Goal: Task Accomplishment & Management: Use online tool/utility

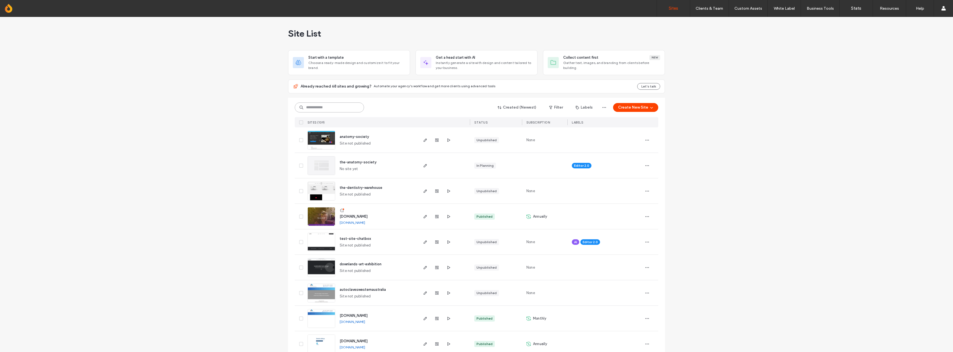
click at [326, 107] on input at bounding box center [329, 108] width 69 height 10
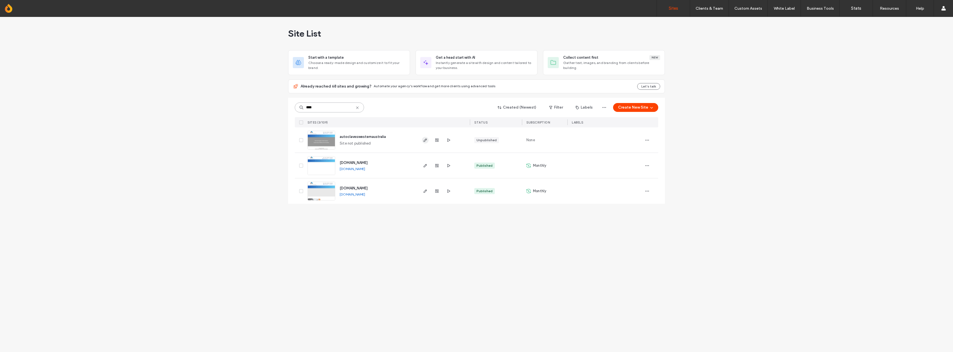
type input "****"
click at [425, 139] on icon "button" at bounding box center [425, 140] width 4 height 4
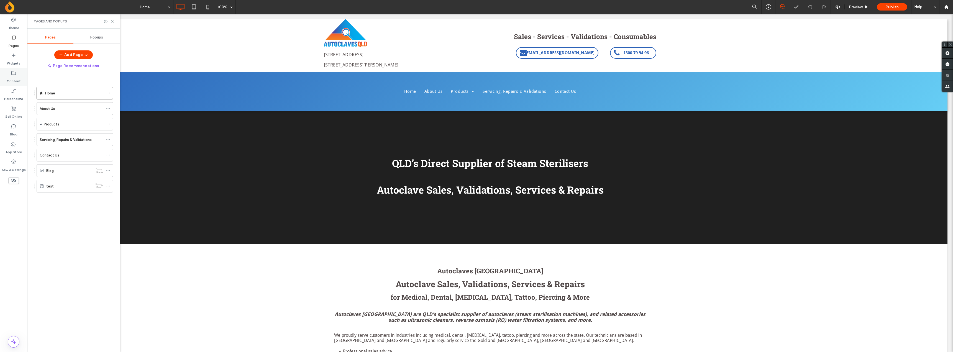
click at [16, 79] on label "Content" at bounding box center [14, 80] width 14 height 8
click at [68, 158] on section "Collections" at bounding box center [72, 160] width 91 height 13
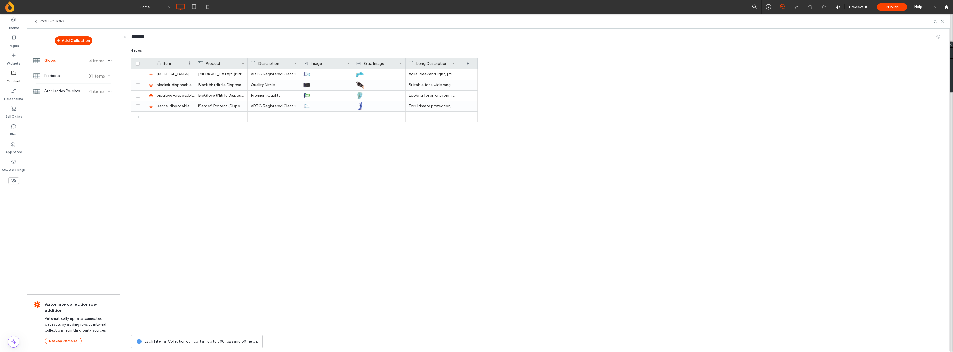
drag, startPoint x: 74, startPoint y: 42, endPoint x: 80, endPoint y: 50, distance: 10.3
click at [74, 42] on button "Add Collection" at bounding box center [73, 40] width 37 height 9
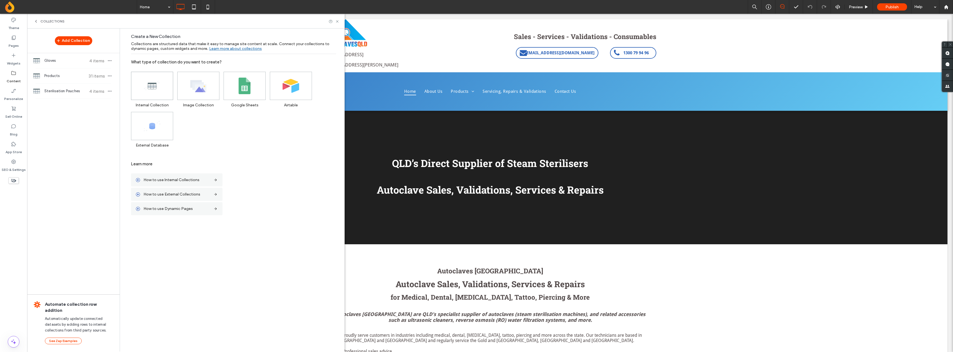
click at [157, 86] on icon at bounding box center [152, 86] width 17 height 17
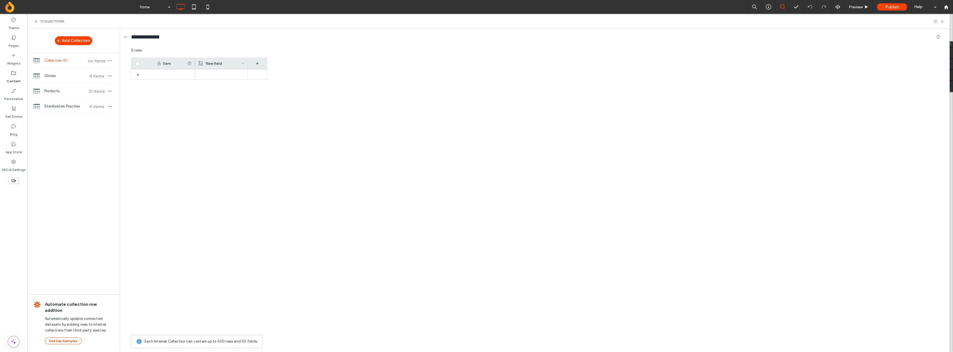
click at [238, 63] on div "New field" at bounding box center [219, 63] width 43 height 11
click at [233, 87] on div "Rich Text" at bounding box center [229, 87] width 54 height 6
click at [233, 145] on span "Image Collection" at bounding box center [222, 145] width 29 height 6
click at [252, 101] on button "Save" at bounding box center [252, 101] width 20 height 7
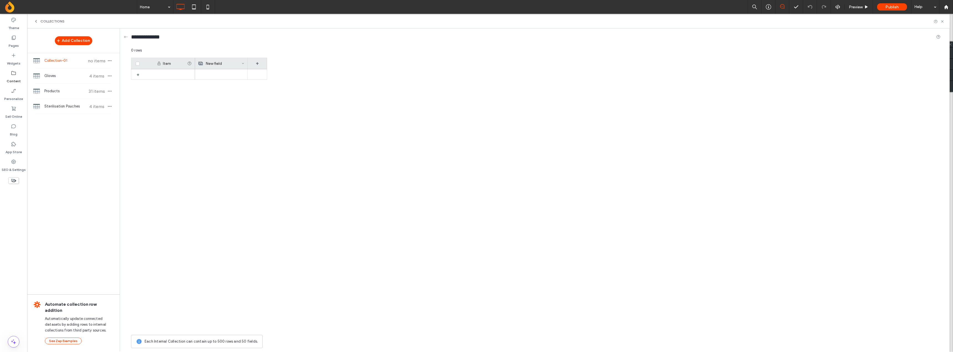
click at [229, 69] on div "Item New field +" at bounding box center [199, 63] width 136 height 11
click at [225, 74] on div at bounding box center [221, 74] width 46 height 10
click at [225, 74] on div at bounding box center [221, 75] width 46 height 10
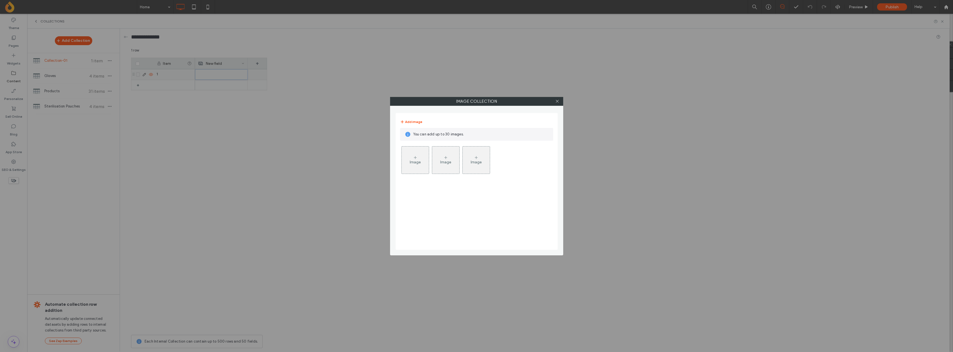
click at [420, 156] on div "Image" at bounding box center [415, 160] width 27 height 26
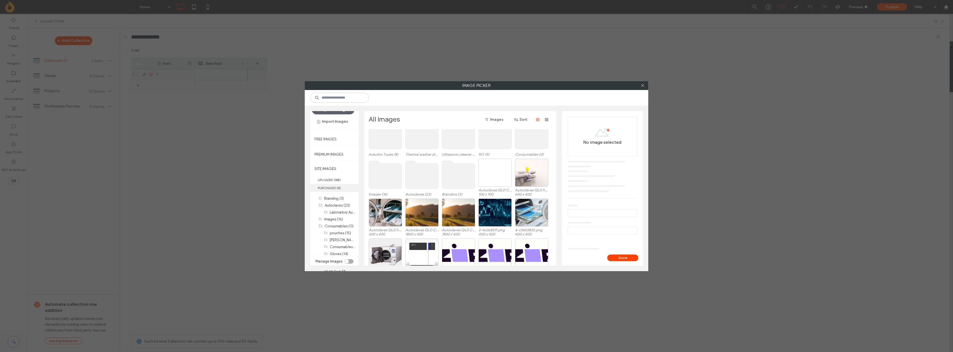
scroll to position [0, 0]
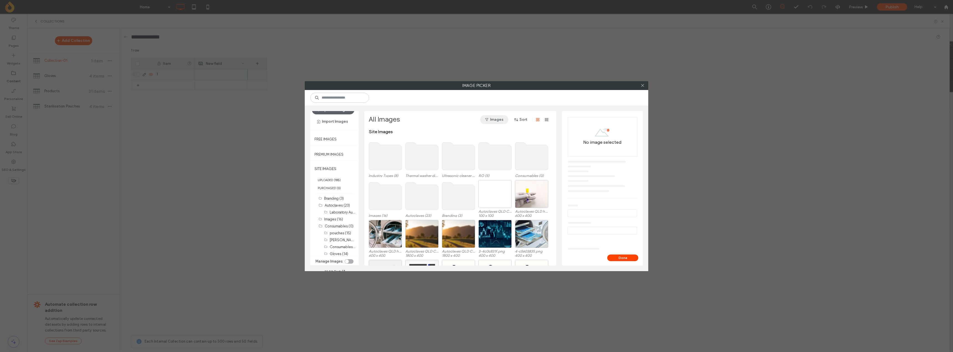
click at [487, 117] on span "button" at bounding box center [488, 120] width 6 height 8
click at [643, 86] on use at bounding box center [642, 85] width 3 height 3
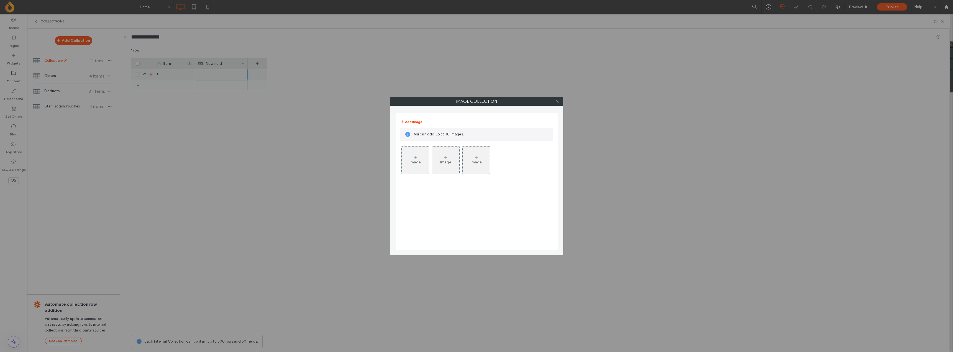
click at [559, 100] on use at bounding box center [557, 101] width 3 height 3
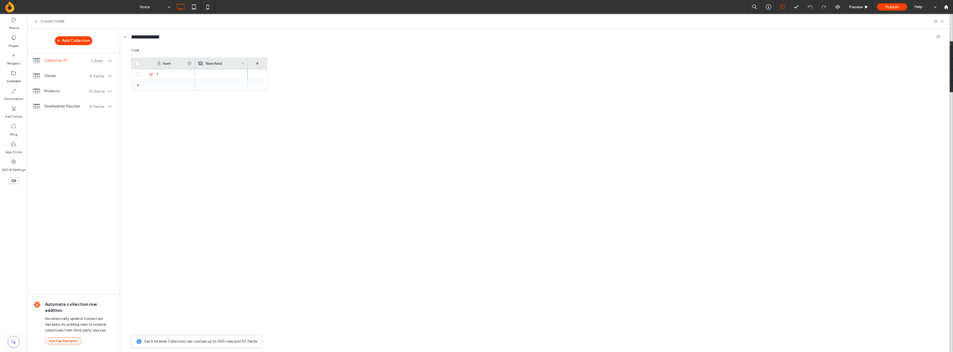
click at [223, 60] on div "New field" at bounding box center [219, 63] width 43 height 11
click at [222, 91] on div "Image Collection" at bounding box center [230, 86] width 63 height 10
click at [231, 117] on div "Video" at bounding box center [231, 118] width 63 height 10
click at [261, 64] on icon at bounding box center [262, 63] width 4 height 4
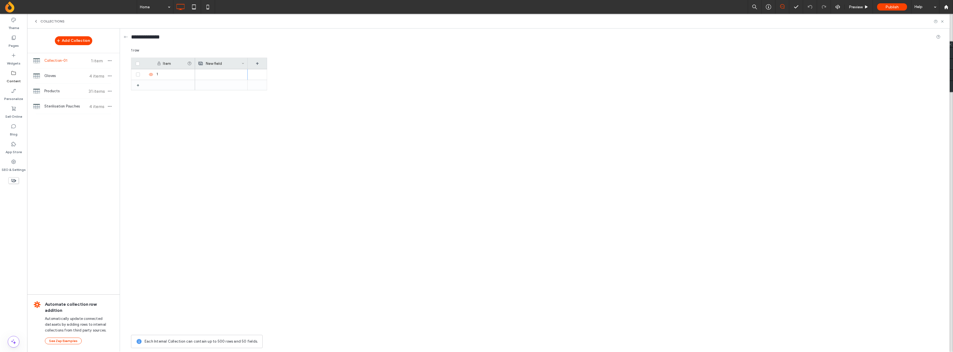
click at [231, 62] on div "New field" at bounding box center [219, 63] width 43 height 11
click at [230, 84] on span "Image Collection" at bounding box center [222, 87] width 29 height 6
click at [300, 112] on div "Item New field + 1 +" at bounding box center [536, 195] width 810 height 275
click at [113, 62] on span "button" at bounding box center [109, 60] width 7 height 7
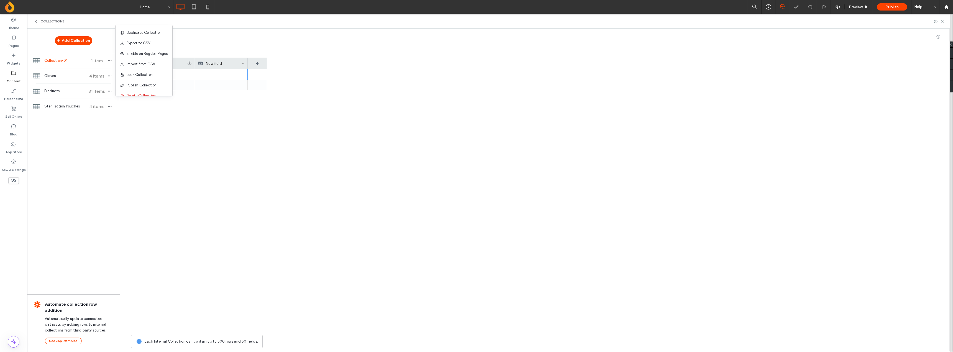
click at [79, 134] on div "Add Collection Collection-01 1 item Gloves 4 items Products 31 items Sterilisat…" at bounding box center [73, 190] width 93 height 323
click at [64, 60] on span "Collection-01" at bounding box center [64, 61] width 41 height 6
click at [109, 59] on icon "button" at bounding box center [110, 60] width 4 height 4
click at [131, 95] on span "Delete Collection" at bounding box center [141, 96] width 29 height 6
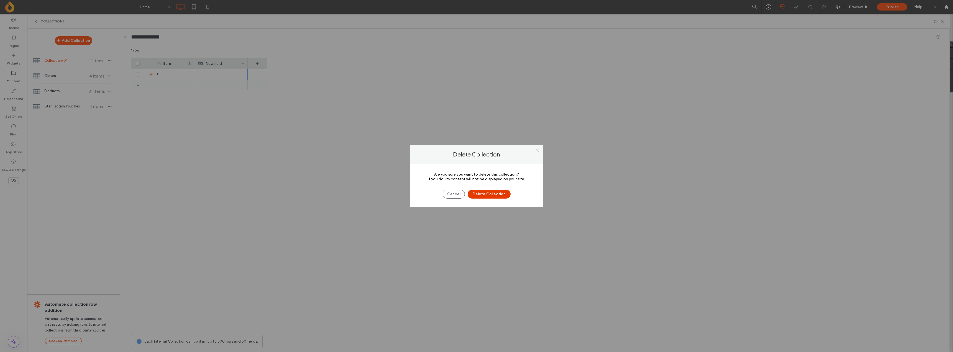
click at [496, 196] on button "Delete Collection" at bounding box center [489, 194] width 43 height 9
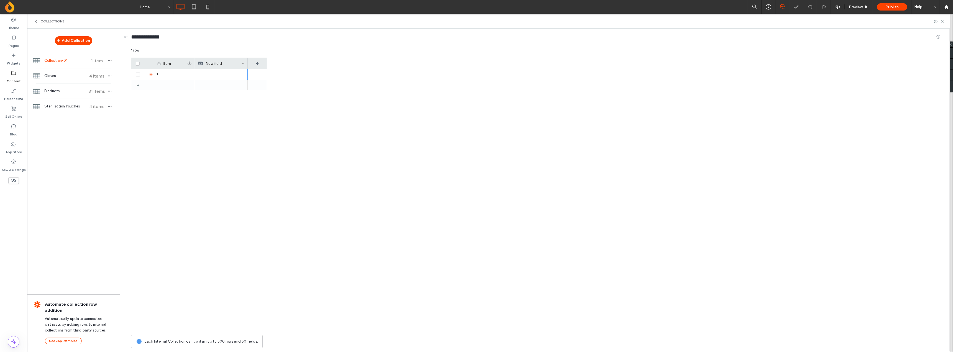
type input "******"
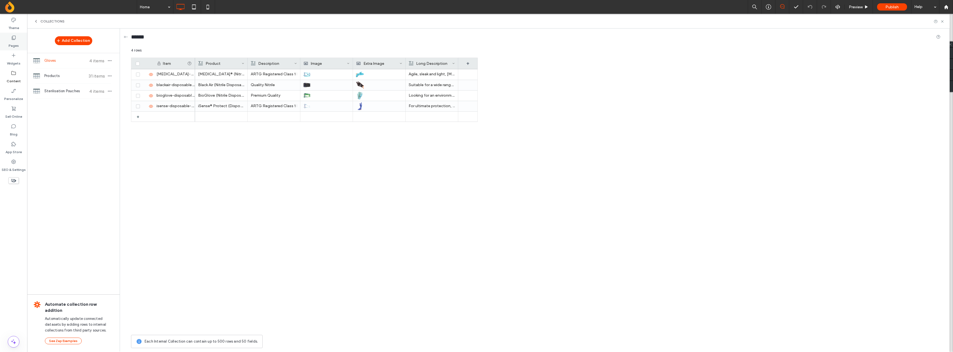
click at [14, 43] on label "Pages" at bounding box center [14, 44] width 10 height 8
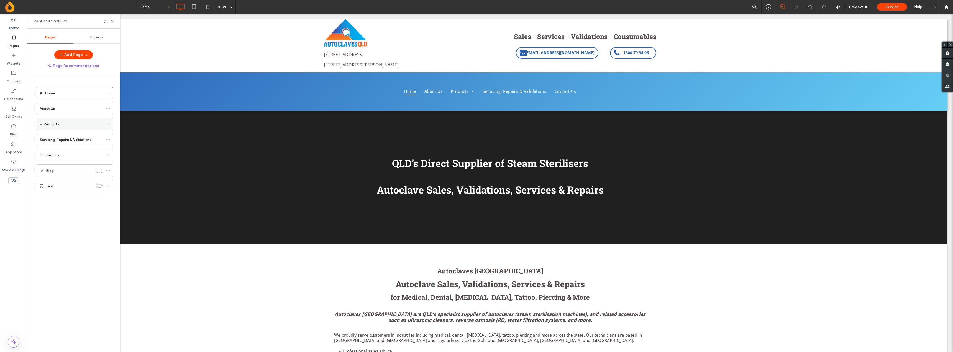
click at [42, 124] on span at bounding box center [41, 124] width 3 height 3
click at [68, 137] on label "Autoclaves" at bounding box center [58, 137] width 19 height 10
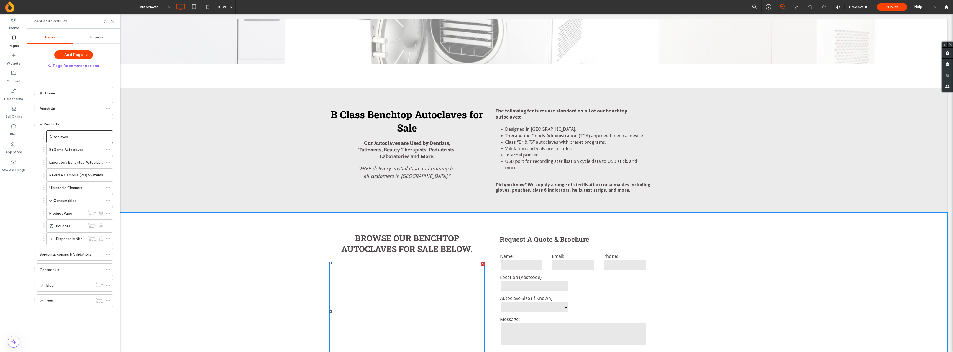
scroll to position [194, 0]
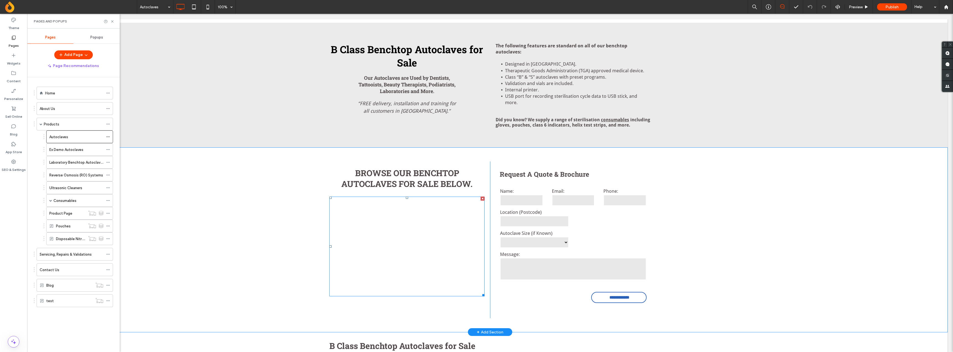
click at [384, 241] on span at bounding box center [407, 247] width 155 height 100
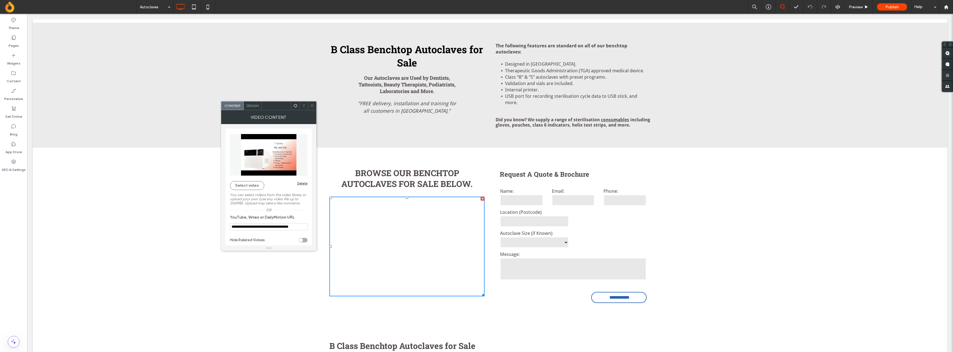
click at [295, 107] on icon at bounding box center [295, 106] width 4 height 4
click at [296, 106] on icon at bounding box center [295, 106] width 4 height 4
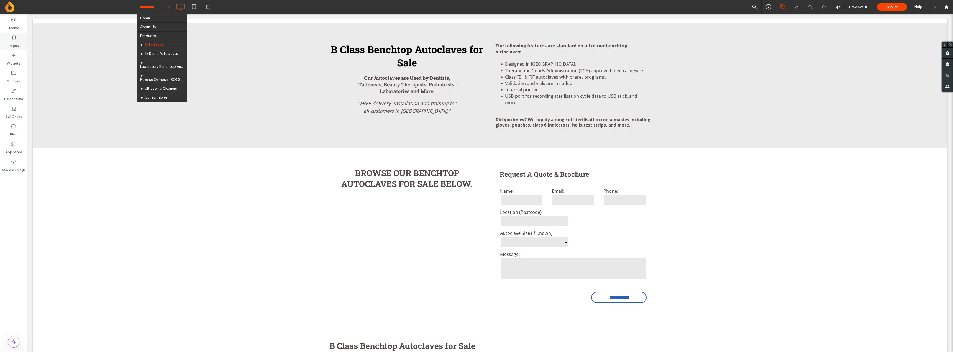
click at [12, 41] on label "Pages" at bounding box center [14, 44] width 10 height 8
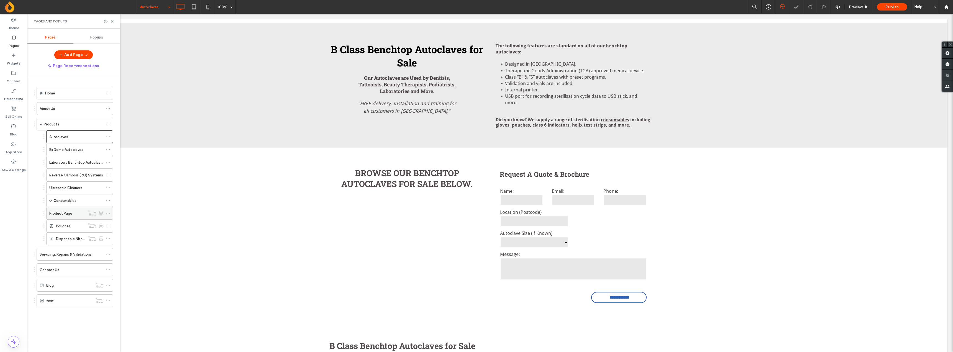
click at [72, 216] on div "Product Page" at bounding box center [67, 213] width 36 height 12
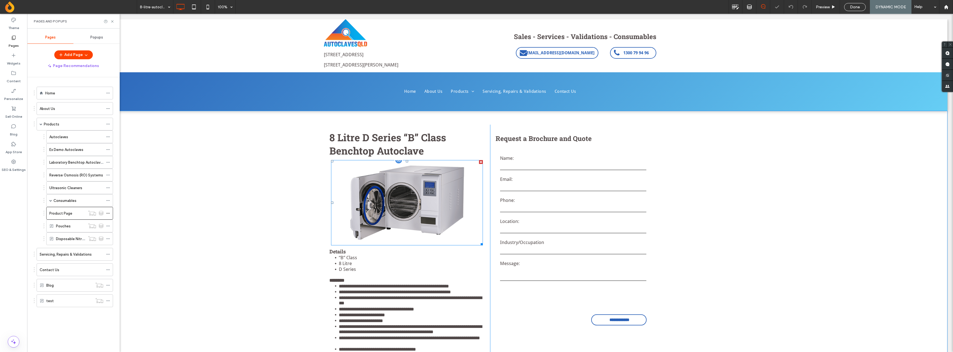
click at [394, 186] on li at bounding box center [407, 202] width 152 height 85
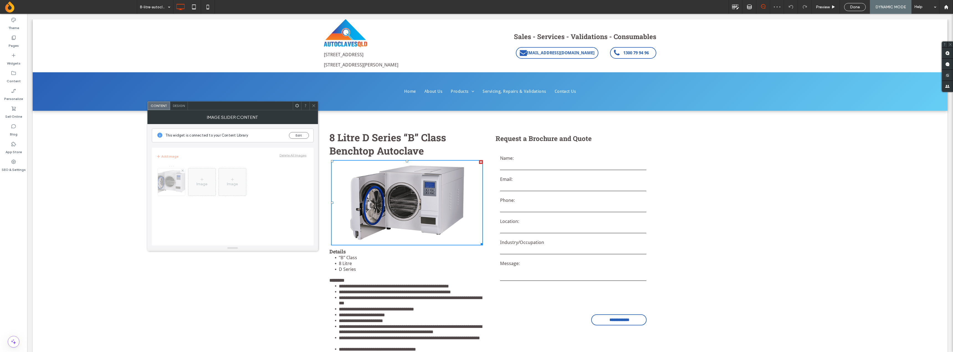
click at [295, 103] on span at bounding box center [297, 106] width 4 height 8
click at [346, 189] on span "Change Connection" at bounding box center [357, 189] width 37 height 5
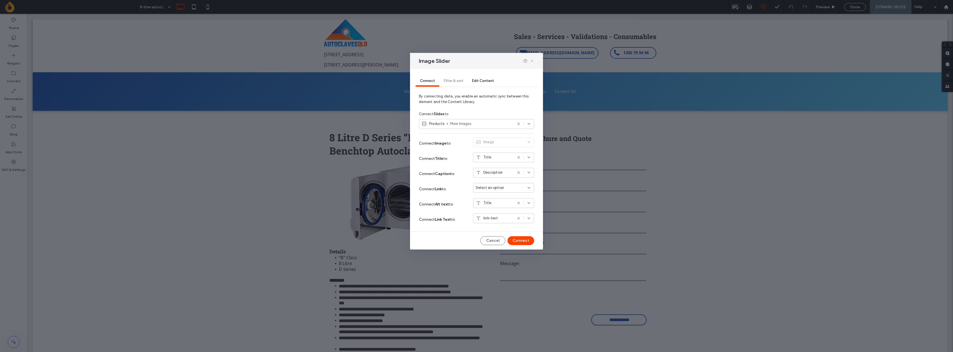
click at [532, 63] on icon at bounding box center [532, 61] width 4 height 4
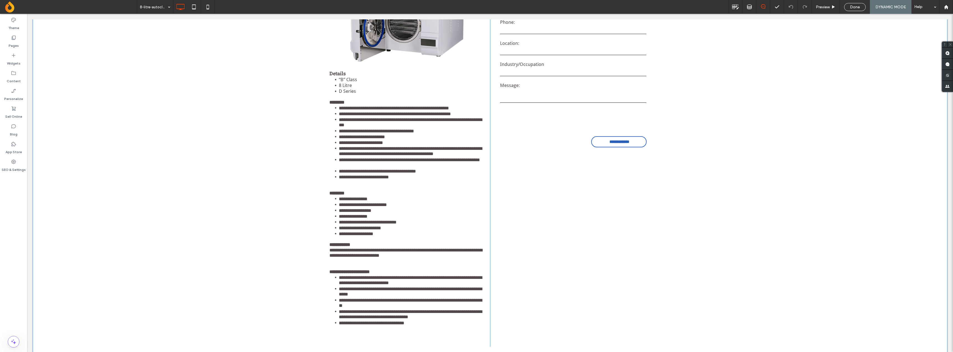
scroll to position [249, 0]
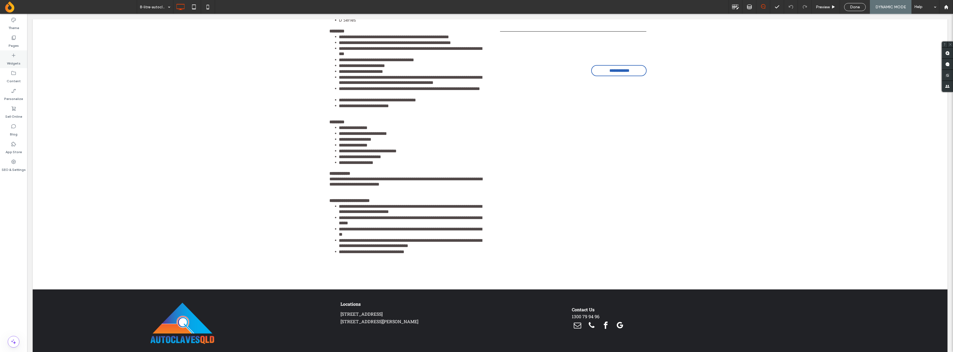
click at [13, 61] on label "Widgets" at bounding box center [14, 62] width 14 height 8
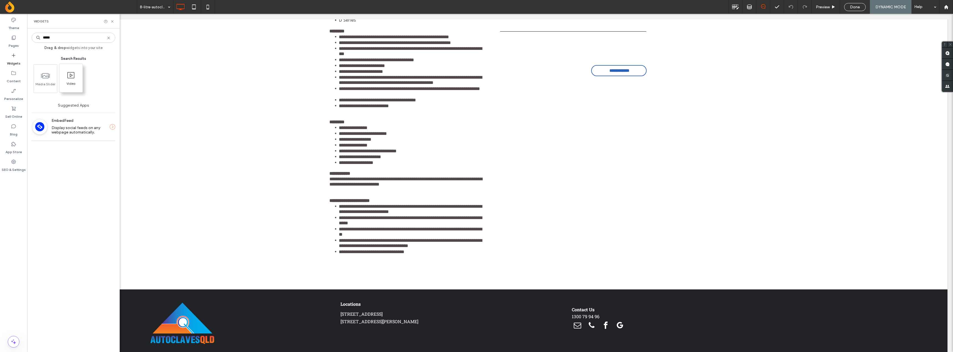
type input "*****"
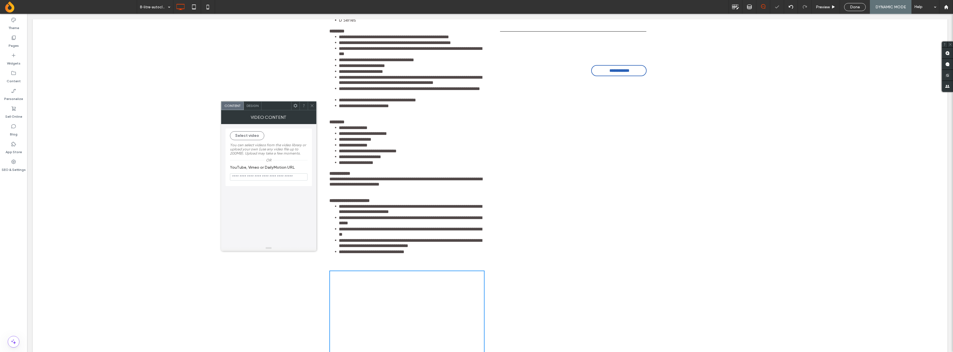
click at [297, 106] on icon at bounding box center [295, 106] width 4 height 4
click at [249, 162] on div "Or" at bounding box center [269, 160] width 78 height 4
click at [14, 42] on label "Pages" at bounding box center [14, 44] width 10 height 8
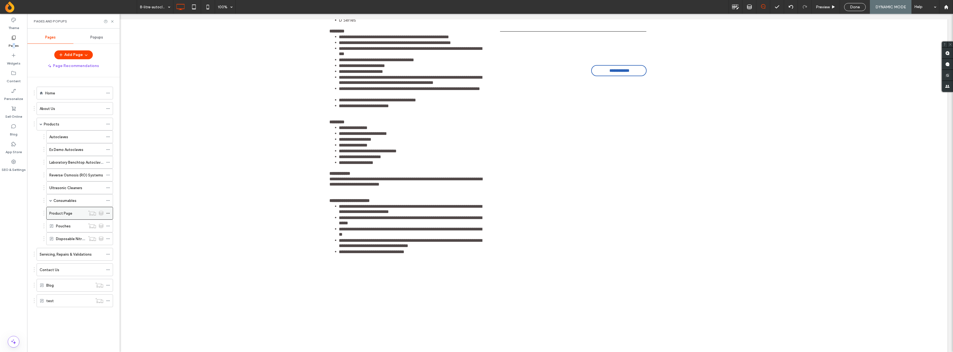
click at [108, 214] on icon at bounding box center [108, 213] width 4 height 4
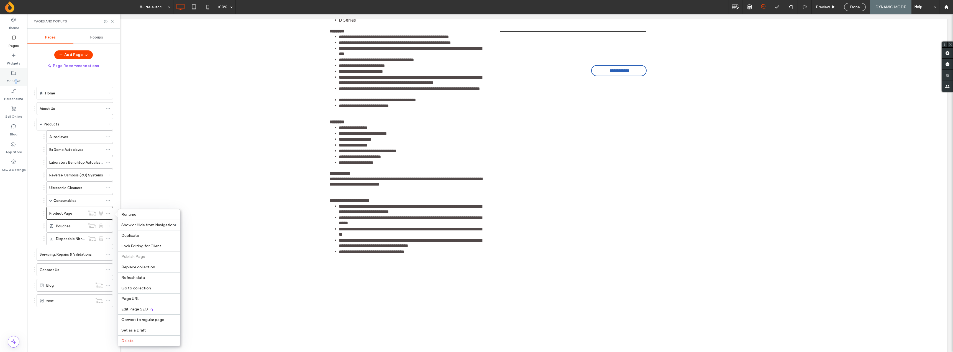
click at [17, 80] on label "Content" at bounding box center [14, 80] width 14 height 8
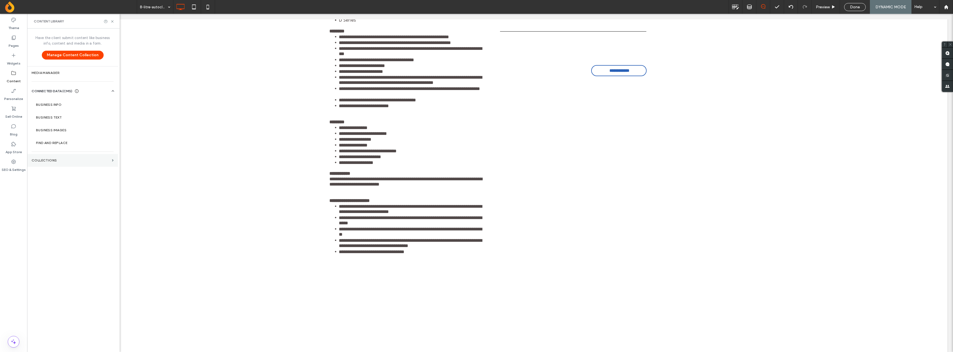
click at [67, 159] on label "Collections" at bounding box center [71, 161] width 78 height 4
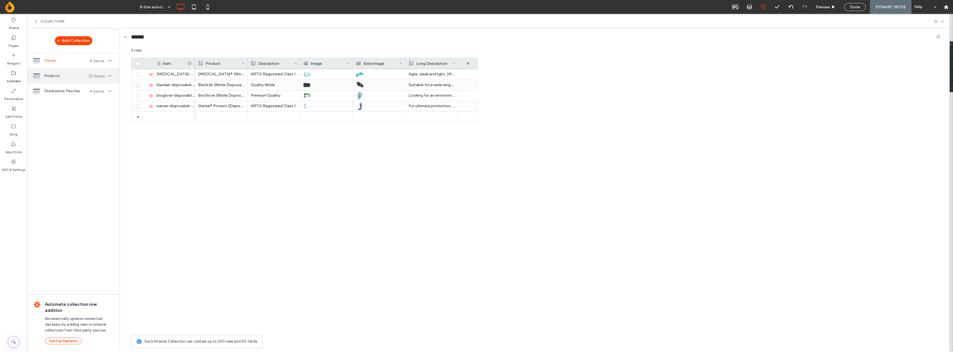
click at [62, 74] on span "Products" at bounding box center [64, 76] width 41 height 6
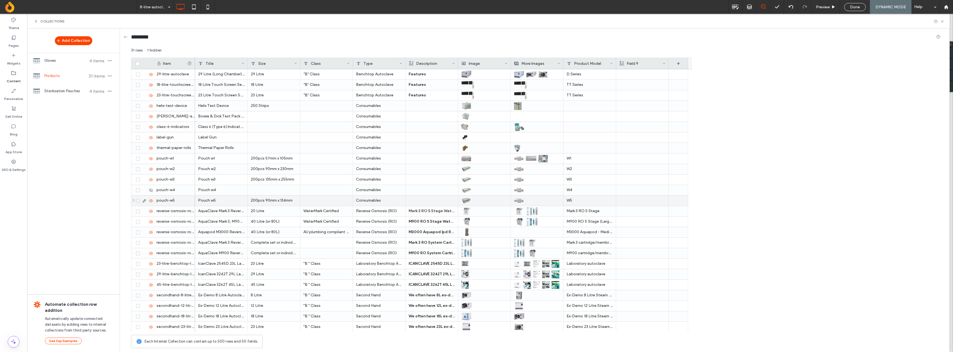
scroll to position [0, 0]
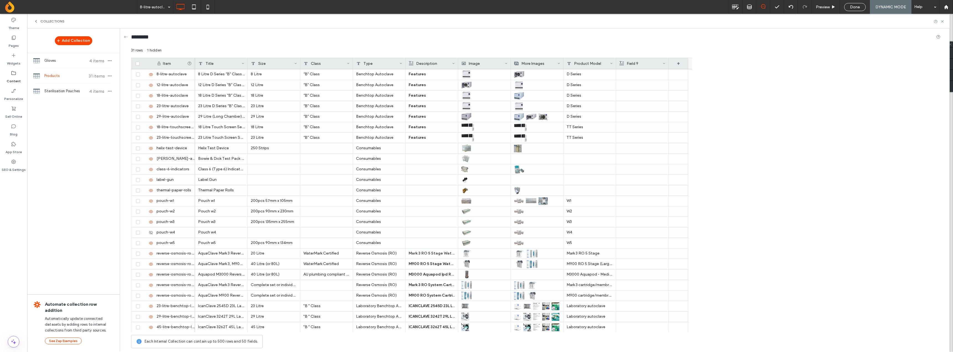
click at [636, 62] on div "Field 9" at bounding box center [641, 63] width 43 height 11
click at [684, 64] on icon at bounding box center [683, 63] width 4 height 4
click at [681, 59] on div "+" at bounding box center [678, 63] width 19 height 11
click at [694, 87] on span "Rich Text" at bounding box center [687, 87] width 16 height 6
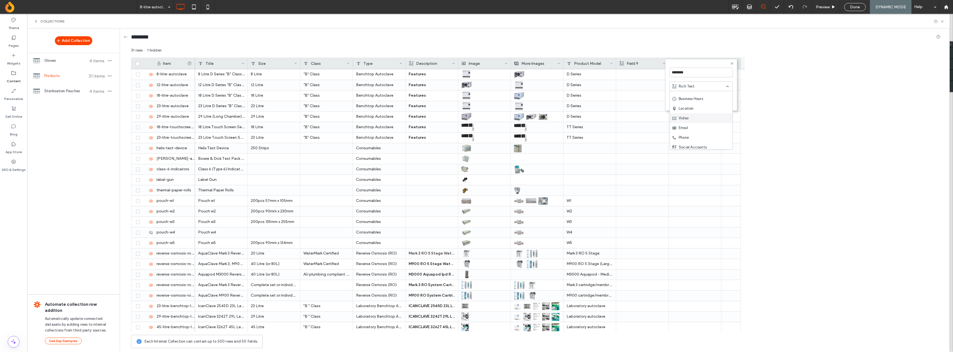
click at [700, 115] on div "Video" at bounding box center [701, 118] width 63 height 10
click at [725, 106] on button "Save" at bounding box center [724, 106] width 20 height 7
click at [858, 6] on span "Done" at bounding box center [855, 7] width 10 height 5
click at [942, 20] on icon at bounding box center [943, 21] width 4 height 4
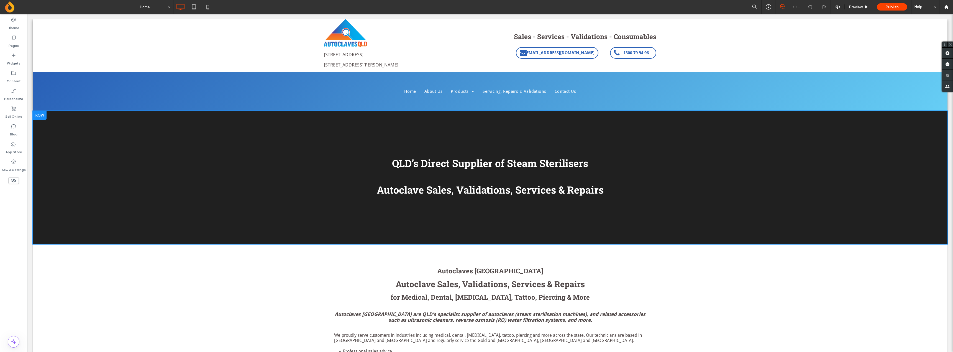
scroll to position [28, 0]
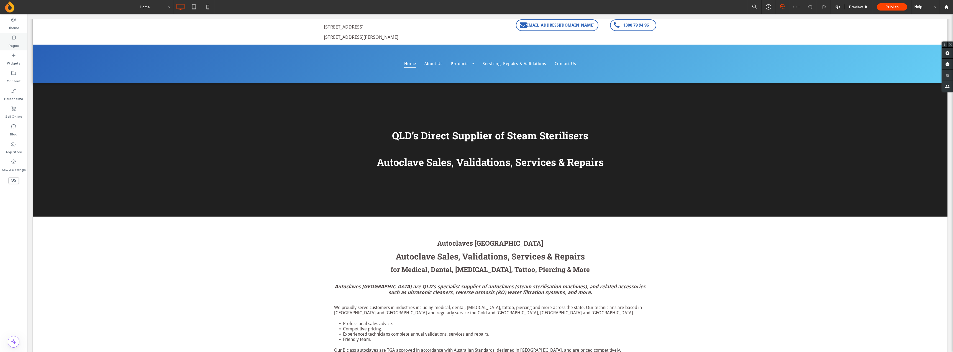
click at [11, 40] on icon at bounding box center [14, 38] width 6 height 6
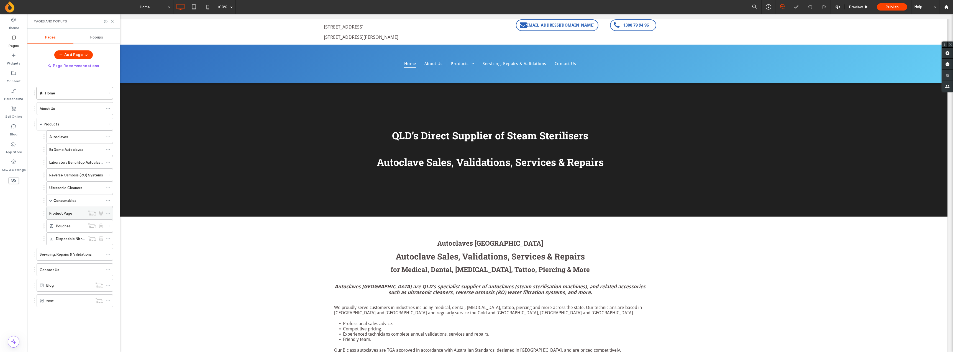
click at [79, 217] on div "Product Page" at bounding box center [67, 213] width 36 height 12
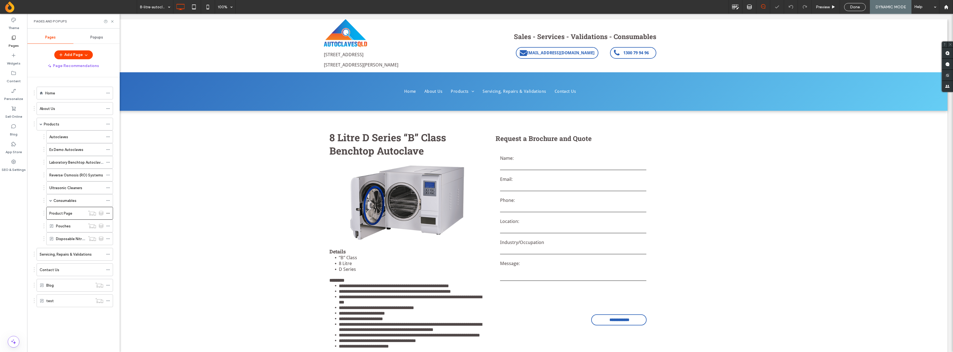
scroll to position [361, 0]
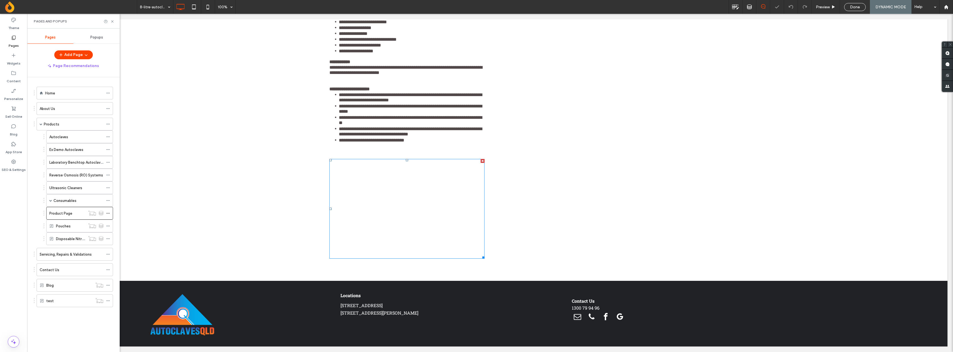
click at [330, 159] on span at bounding box center [330, 159] width 0 height 0
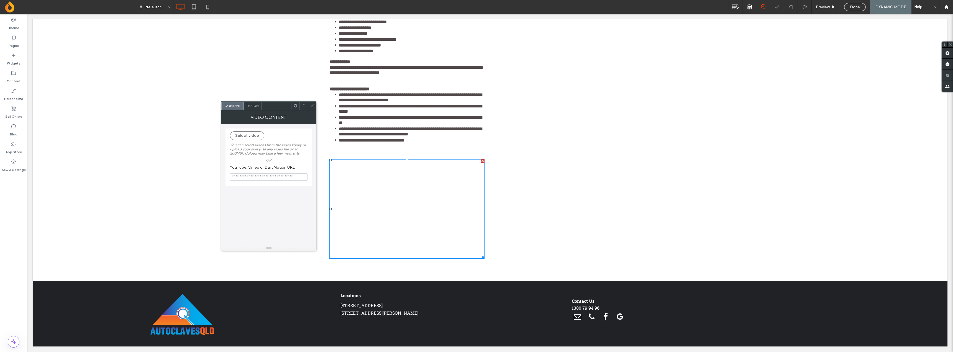
click at [295, 108] on span at bounding box center [295, 106] width 4 height 8
click at [244, 136] on button "Select video" at bounding box center [247, 135] width 34 height 9
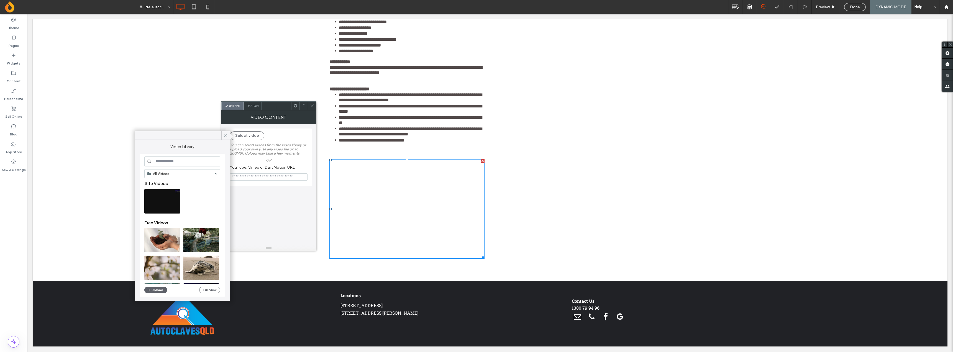
click at [271, 181] on input "YouTube, Vimeo or DailyMotion URL" at bounding box center [269, 176] width 78 height 7
click at [225, 136] on use at bounding box center [225, 135] width 3 height 3
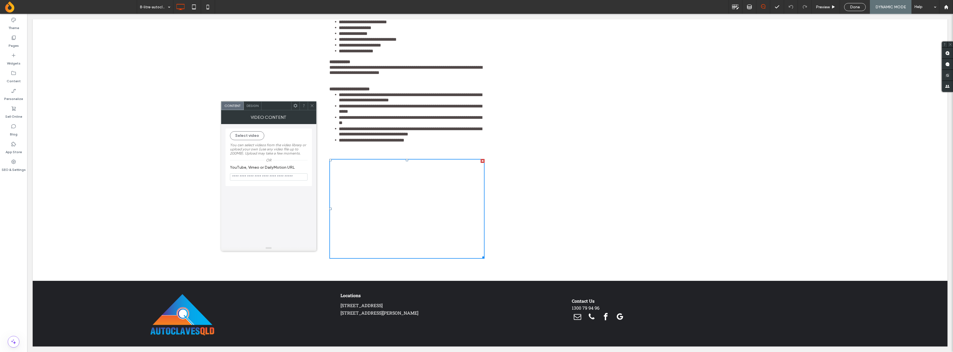
click at [265, 176] on input "YouTube, Vimeo or DailyMotion URL" at bounding box center [269, 176] width 78 height 7
click at [295, 107] on use at bounding box center [295, 106] width 4 height 4
click at [311, 105] on icon at bounding box center [312, 106] width 4 height 4
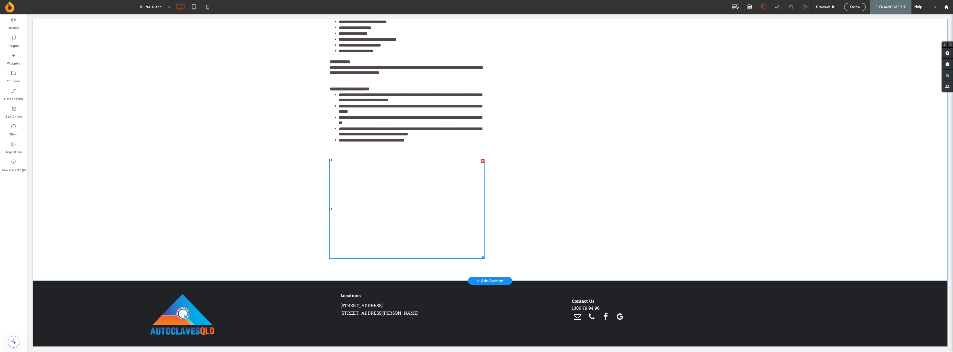
click at [481, 162] on div at bounding box center [483, 161] width 4 height 4
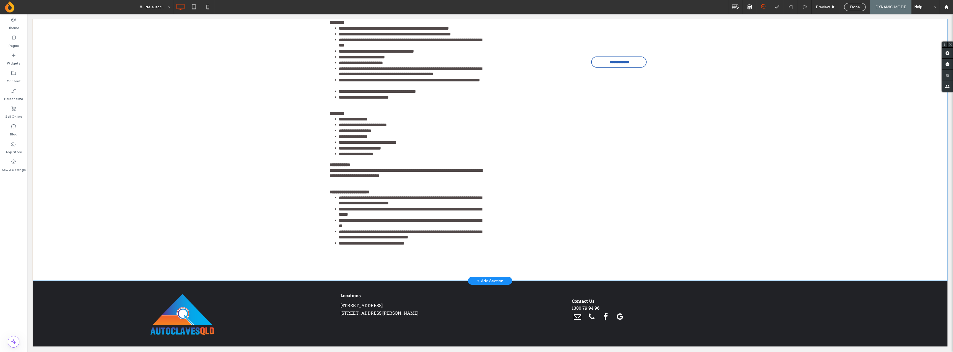
scroll to position [258, 0]
click at [8, 58] on label "Widgets" at bounding box center [14, 62] width 14 height 8
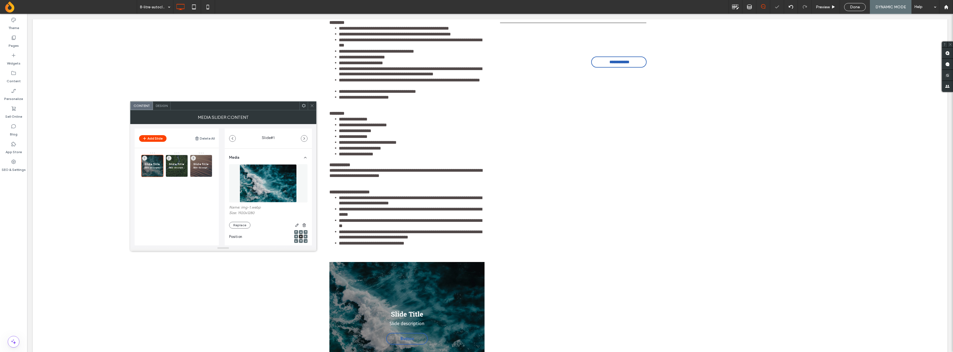
click at [301, 106] on div at bounding box center [304, 106] width 8 height 8
click at [322, 173] on span "Connect to Data" at bounding box center [322, 171] width 31 height 5
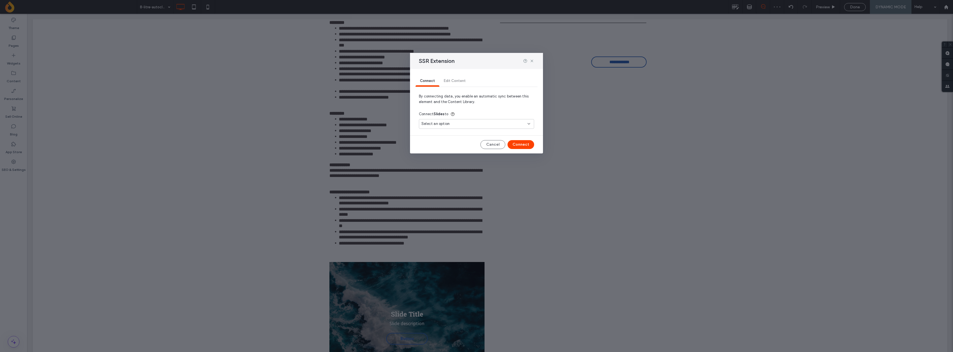
click at [446, 127] on div "Select an option" at bounding box center [476, 124] width 115 height 10
click at [482, 146] on span "More Images" at bounding box center [491, 144] width 77 height 6
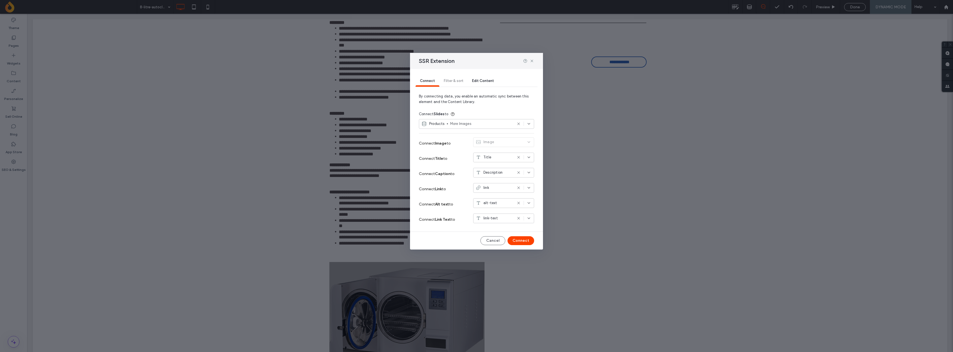
click at [499, 144] on div "Image" at bounding box center [503, 143] width 61 height 12
click at [481, 80] on span "Edit Content" at bounding box center [483, 81] width 22 height 4
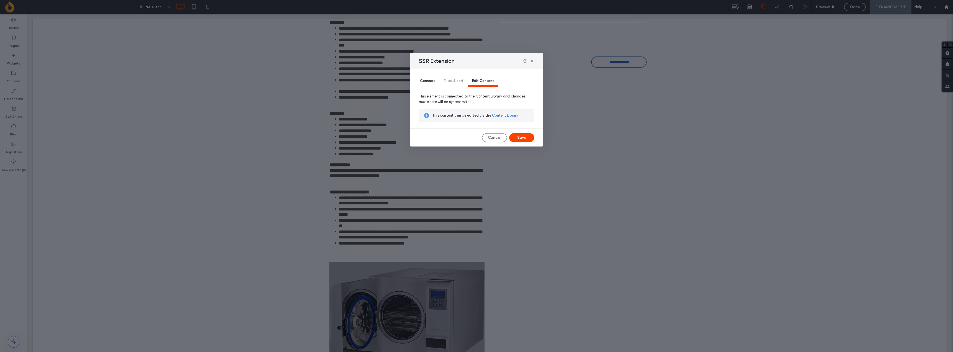
click at [455, 81] on div "Connect Filter & sort Edit Content" at bounding box center [477, 81] width 122 height 11
click at [425, 82] on span "Connect" at bounding box center [427, 81] width 15 height 4
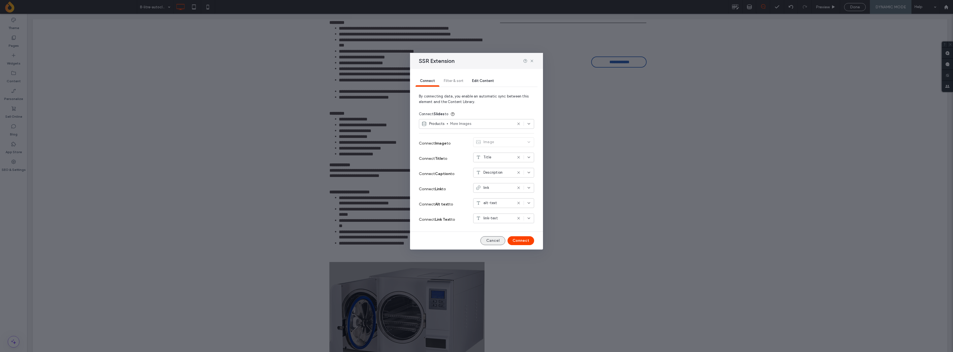
click at [493, 244] on button "Cancel" at bounding box center [493, 240] width 25 height 9
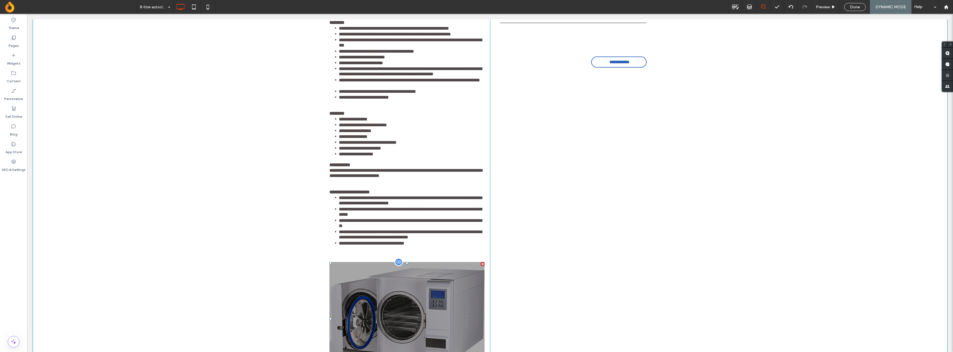
click at [481, 265] on div at bounding box center [483, 264] width 4 height 4
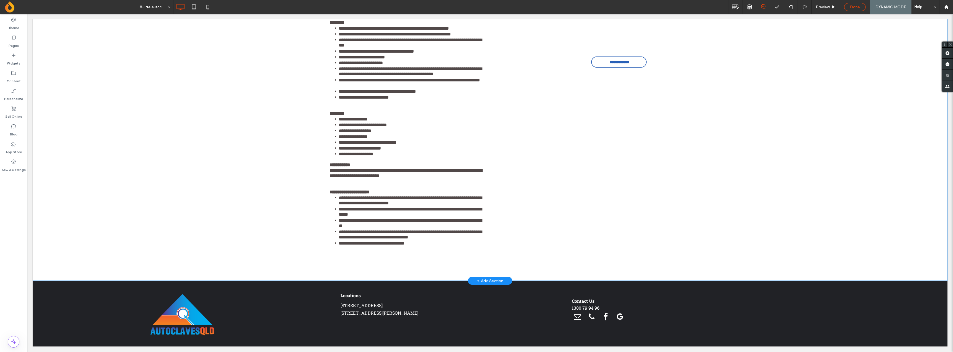
click at [859, 9] on div "Done" at bounding box center [855, 7] width 22 height 8
